Goal: Transaction & Acquisition: Purchase product/service

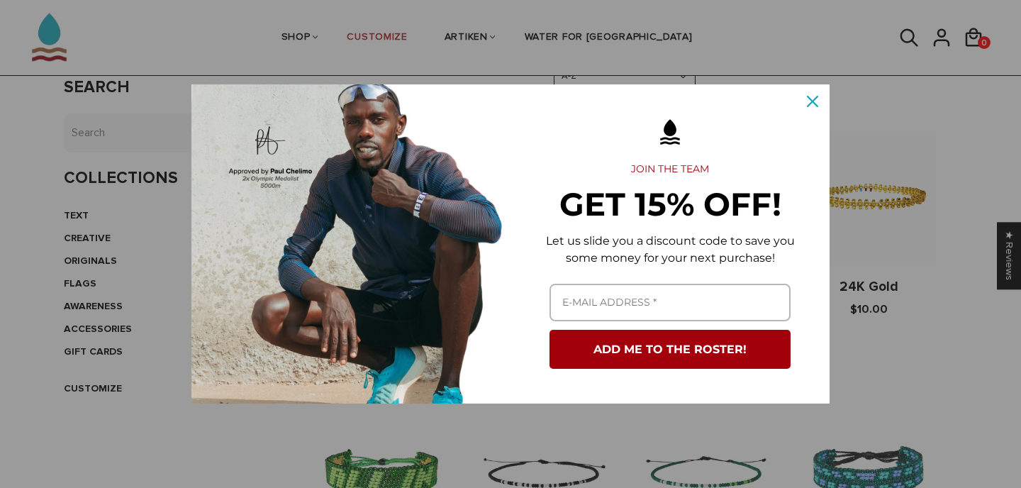
scroll to position [265, 0]
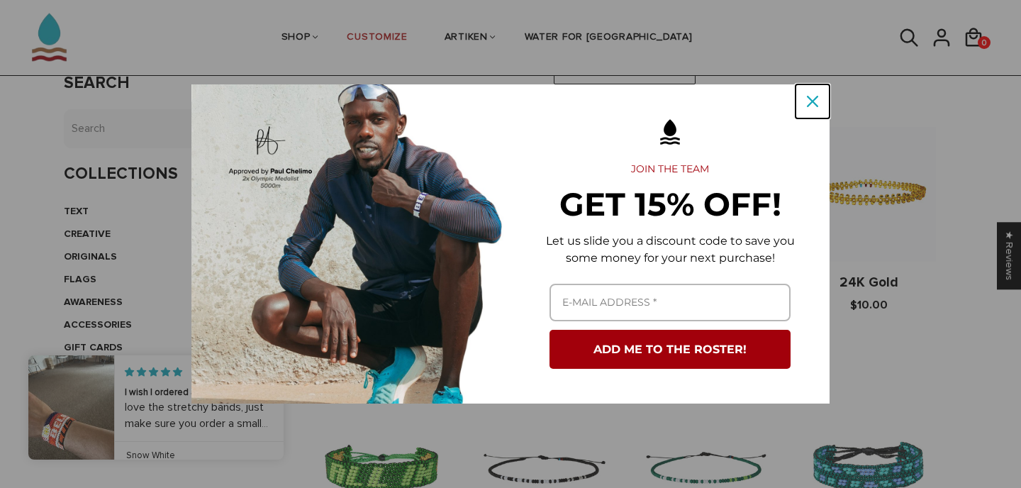
click at [813, 98] on icon "close icon" at bounding box center [812, 101] width 11 height 11
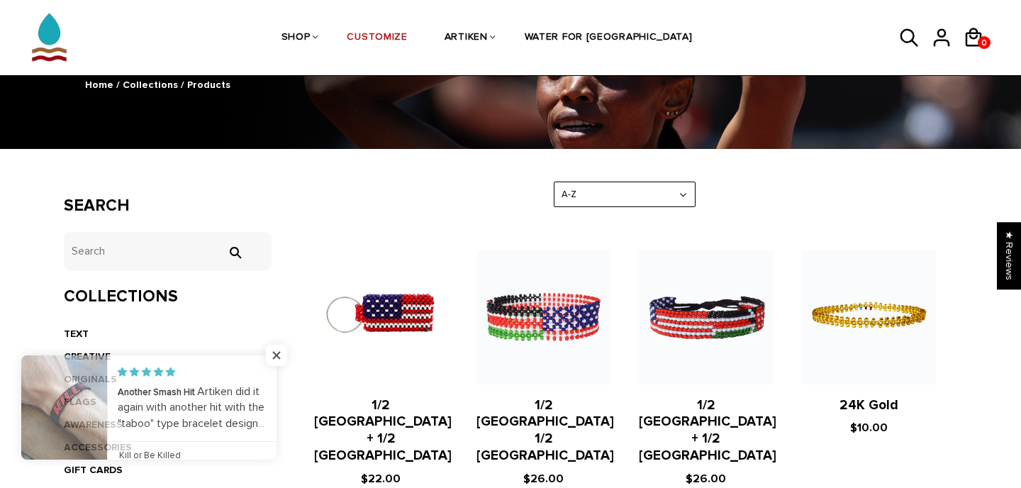
scroll to position [160, 0]
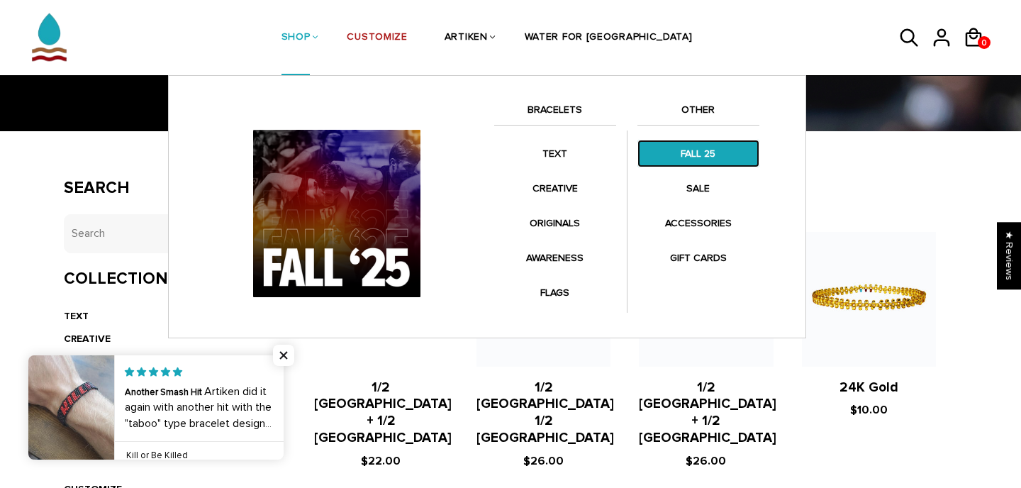
click at [699, 150] on link "FALL 25" at bounding box center [698, 154] width 122 height 28
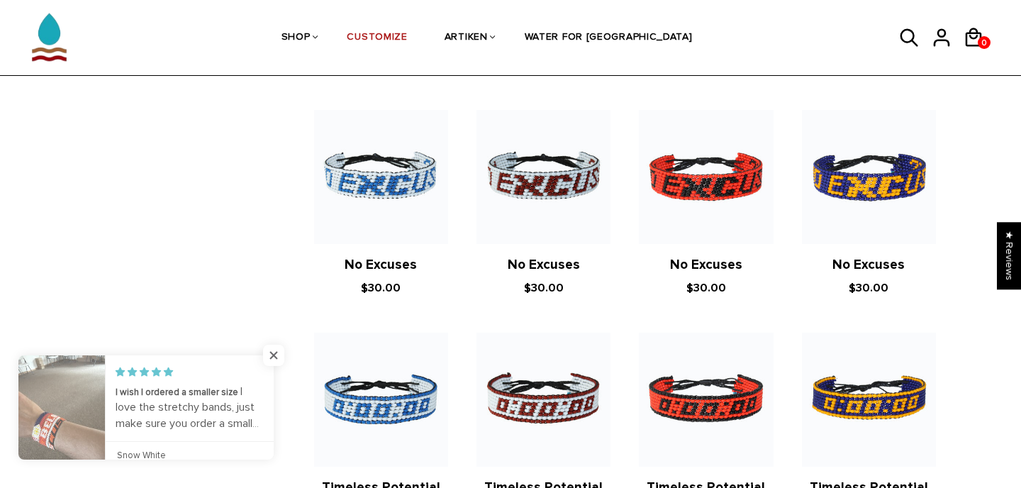
scroll to position [918, 0]
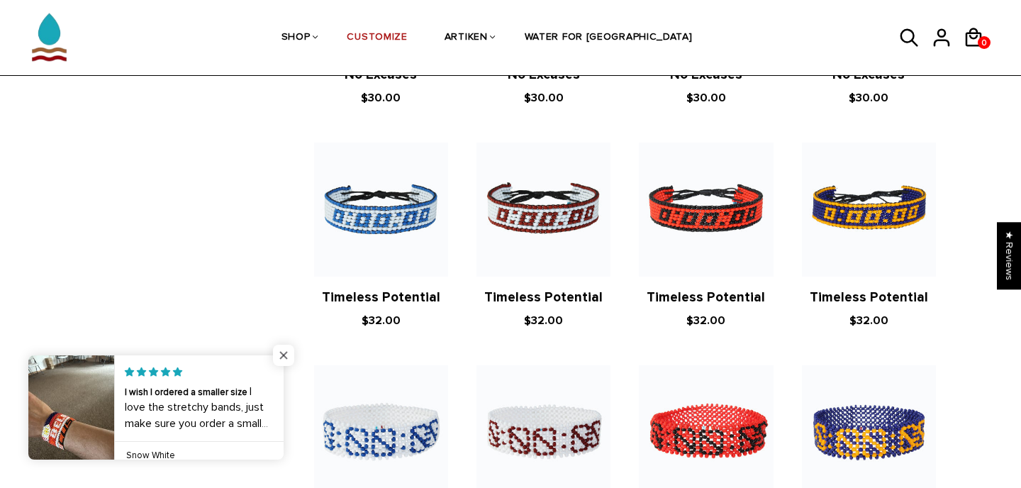
click at [291, 359] on span "Close popup widget" at bounding box center [283, 355] width 21 height 21
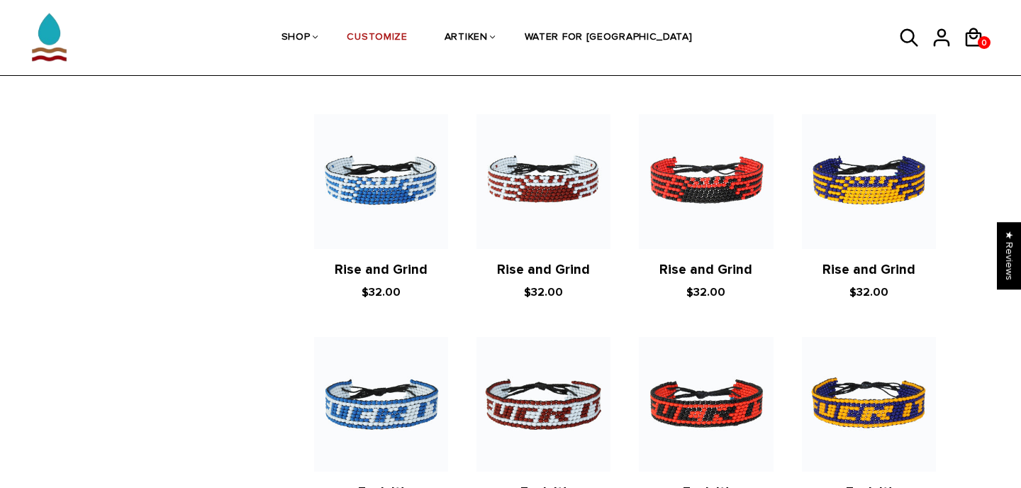
scroll to position [2309, 0]
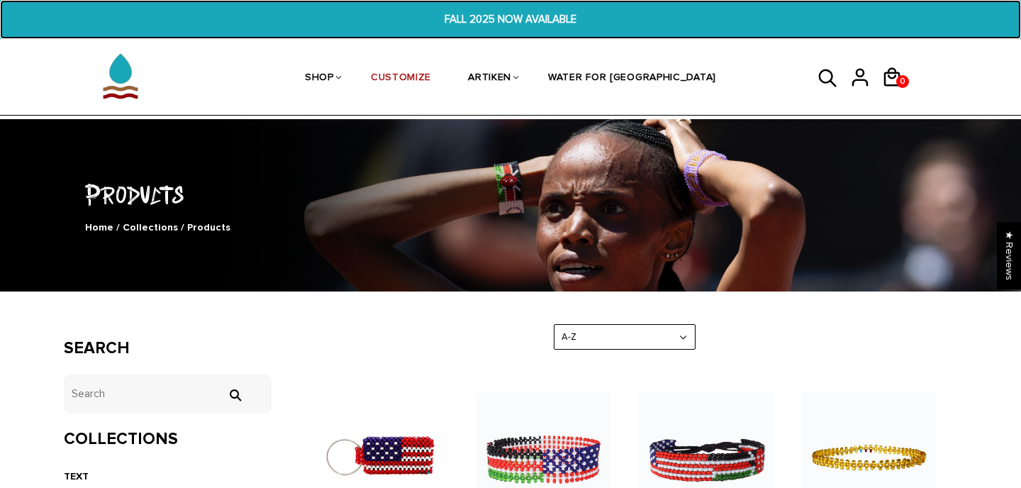
click at [469, 16] on span "FALL 2025 NOW AVAILABLE" at bounding box center [510, 19] width 391 height 16
